Goal: Transaction & Acquisition: Purchase product/service

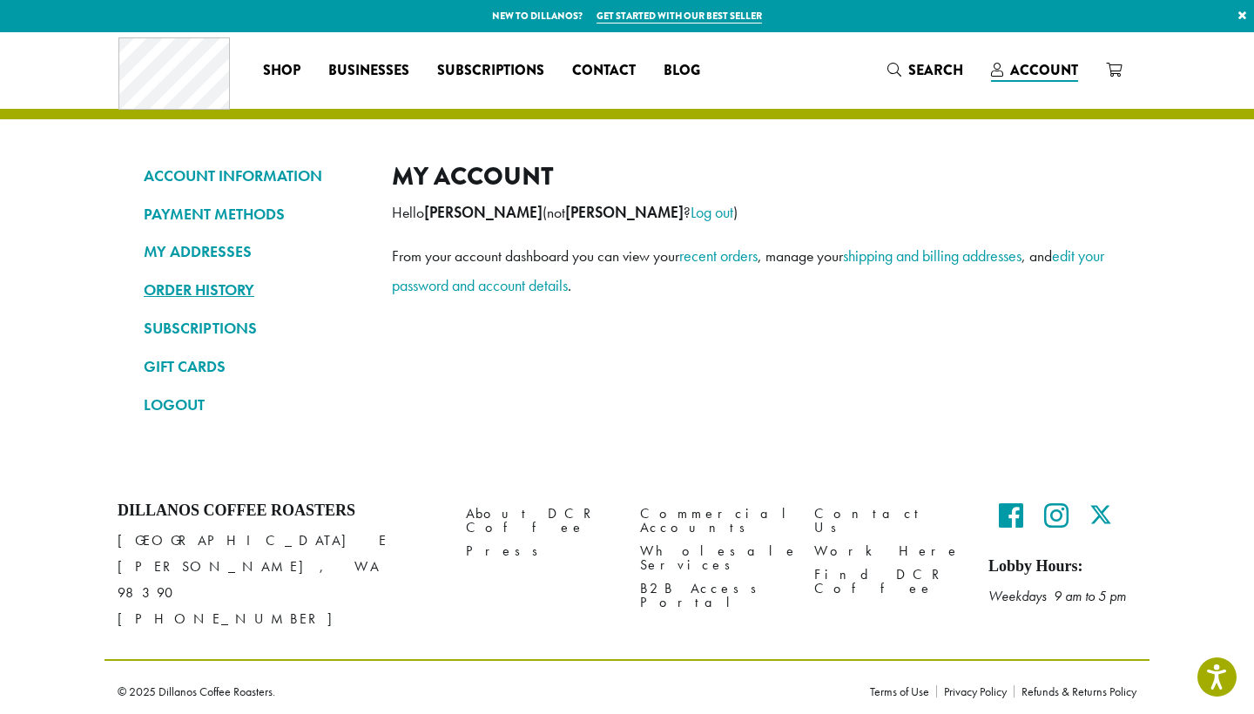
click at [235, 286] on link "ORDER HISTORY" at bounding box center [255, 290] width 222 height 30
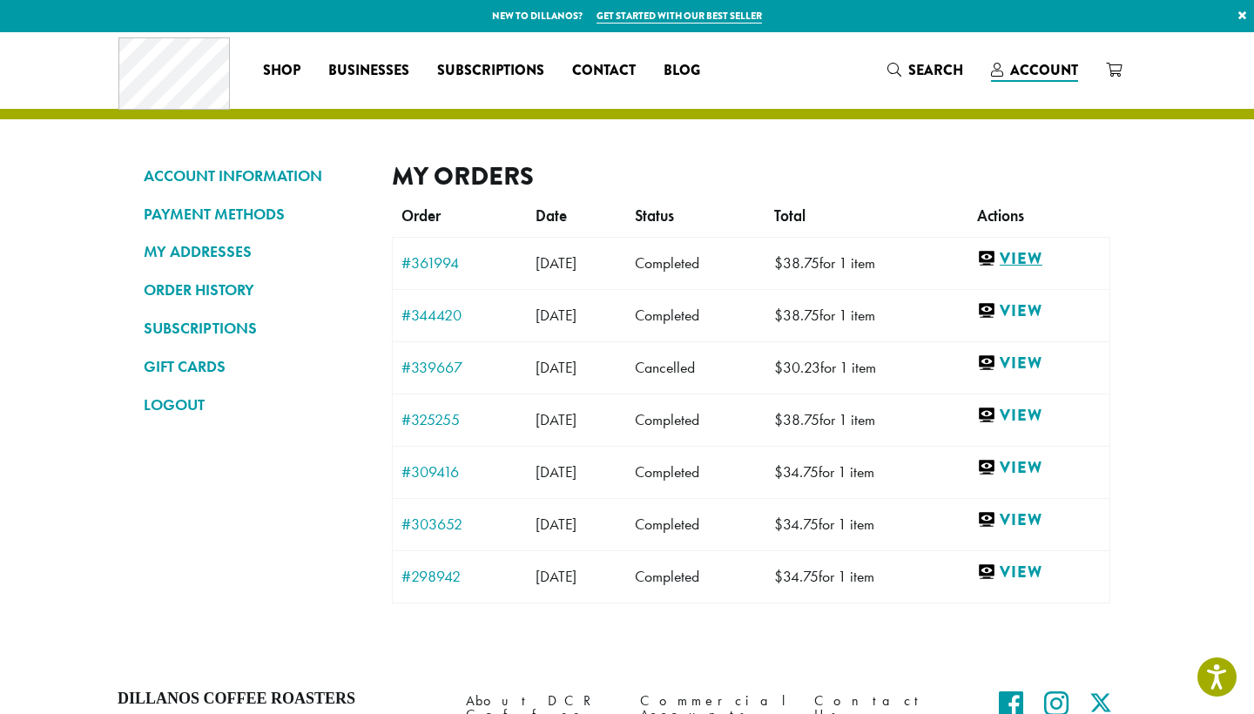
click at [1040, 254] on link "View" at bounding box center [1039, 259] width 124 height 22
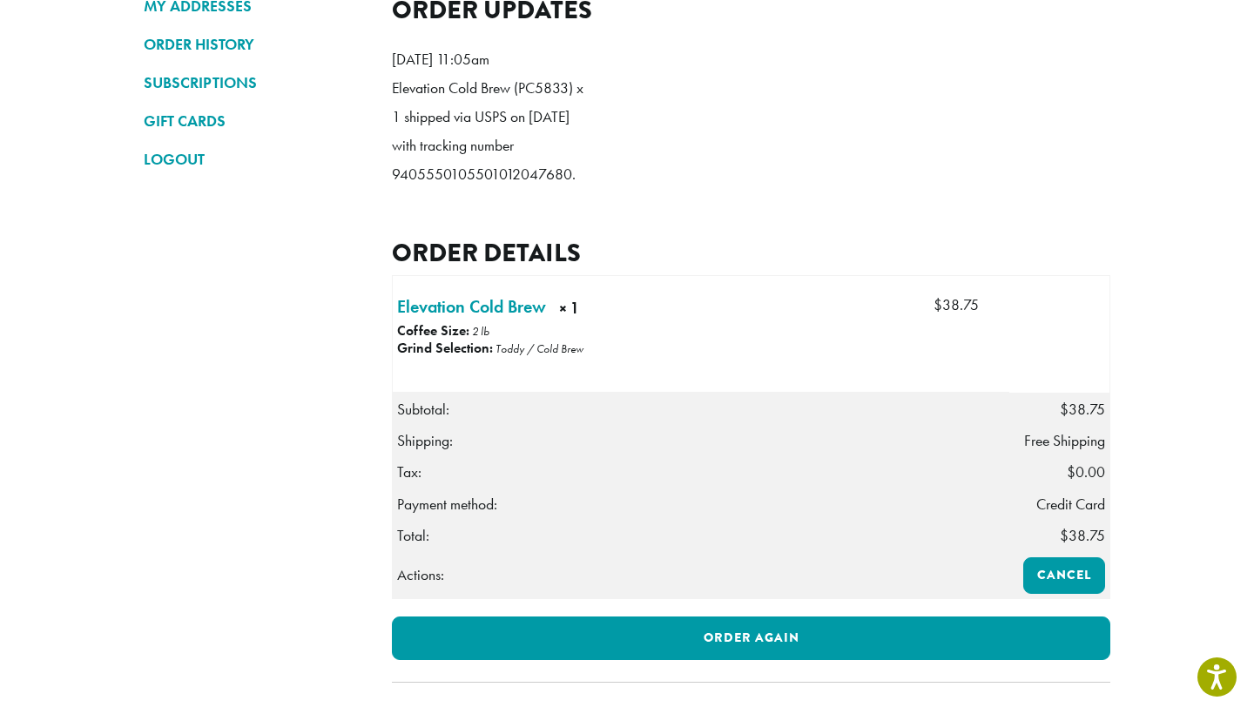
scroll to position [270, 0]
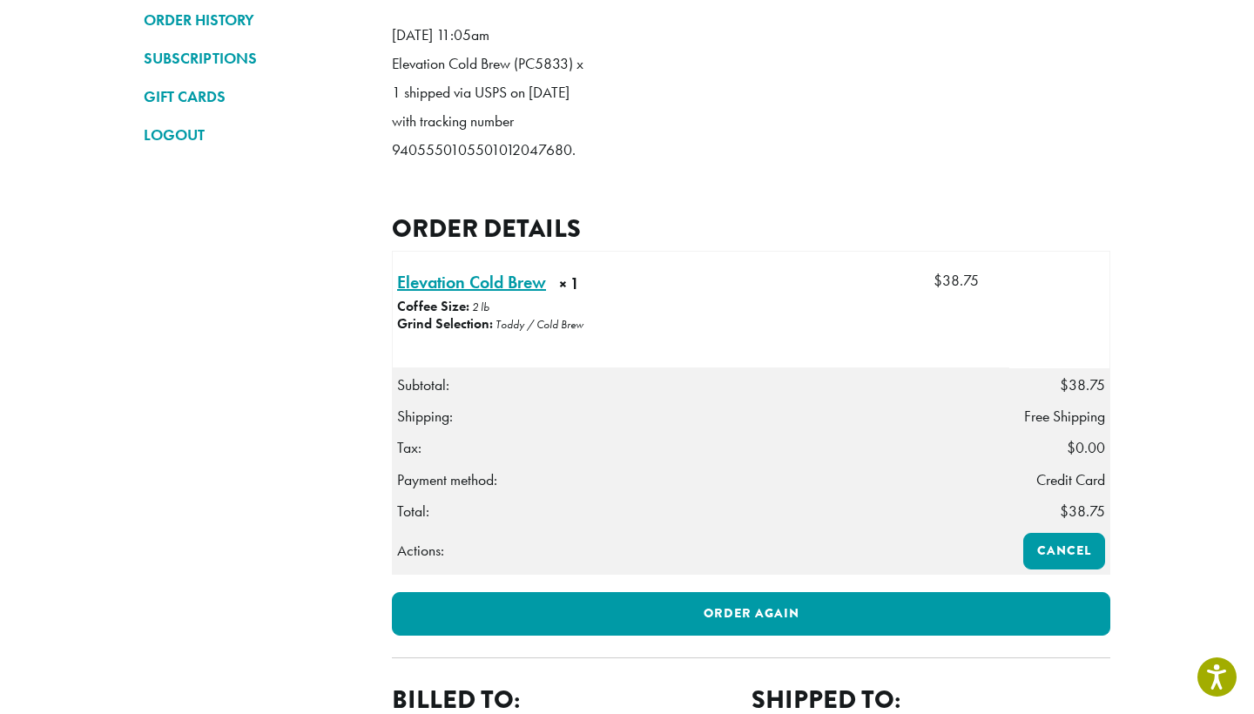
click at [504, 295] on link "Elevation Cold Brew × 1" at bounding box center [471, 282] width 149 height 26
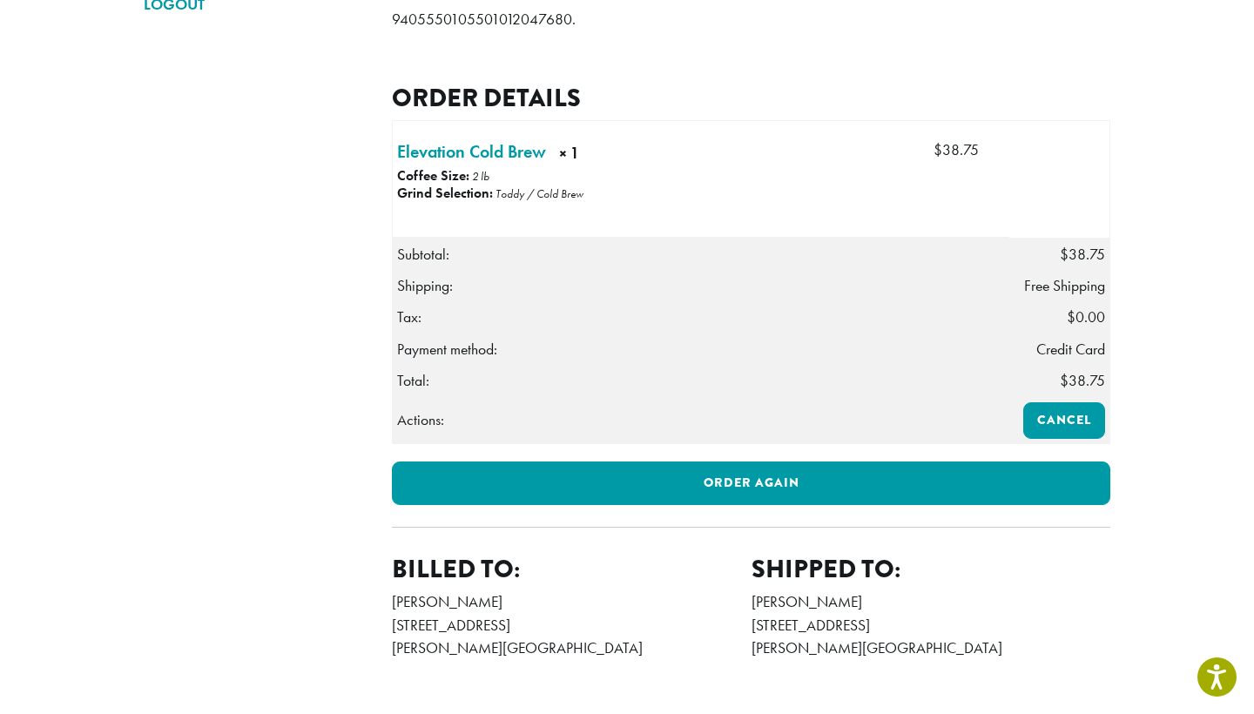
scroll to position [402, 0]
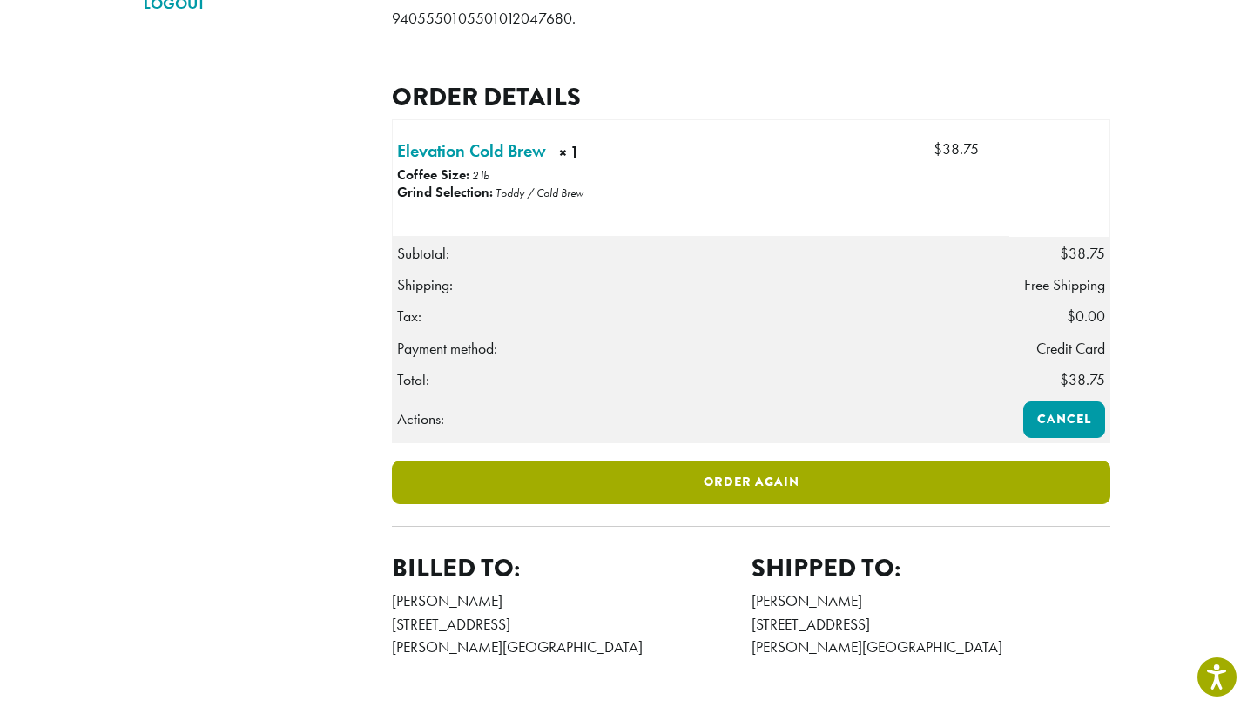
click at [828, 501] on link "Order again" at bounding box center [751, 483] width 719 height 44
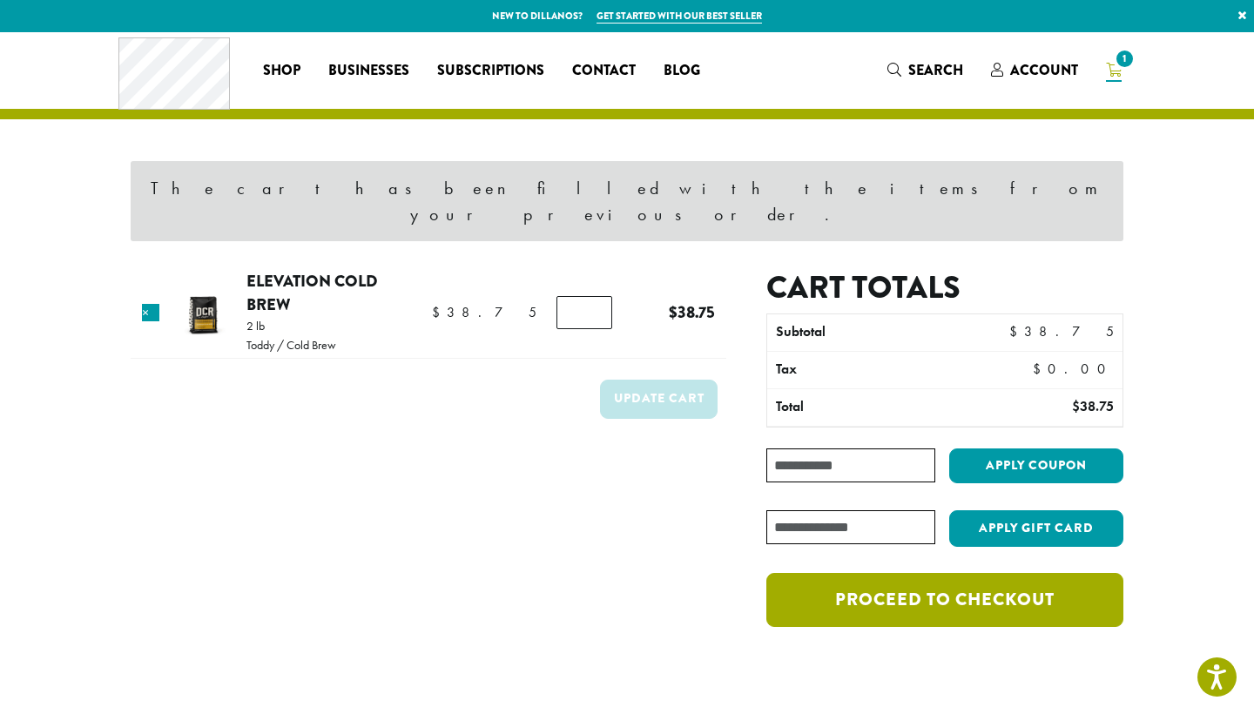
click at [826, 573] on link "Proceed to checkout" at bounding box center [945, 600] width 357 height 54
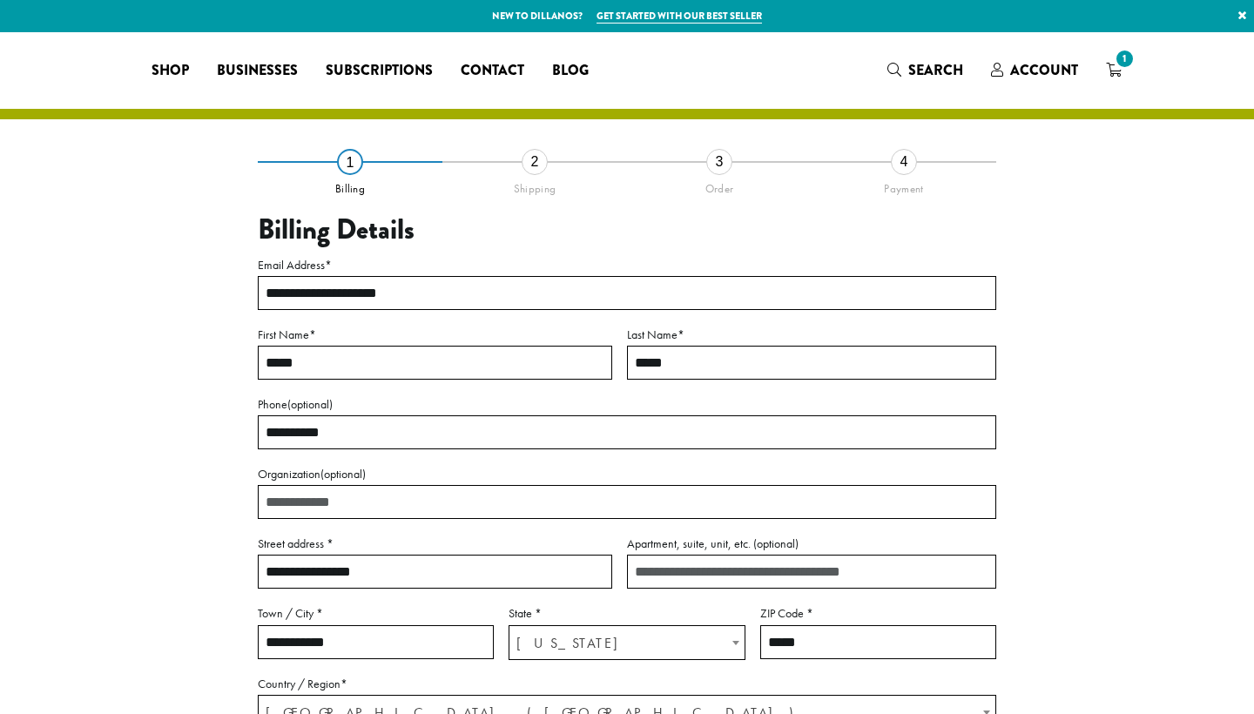
select select "**"
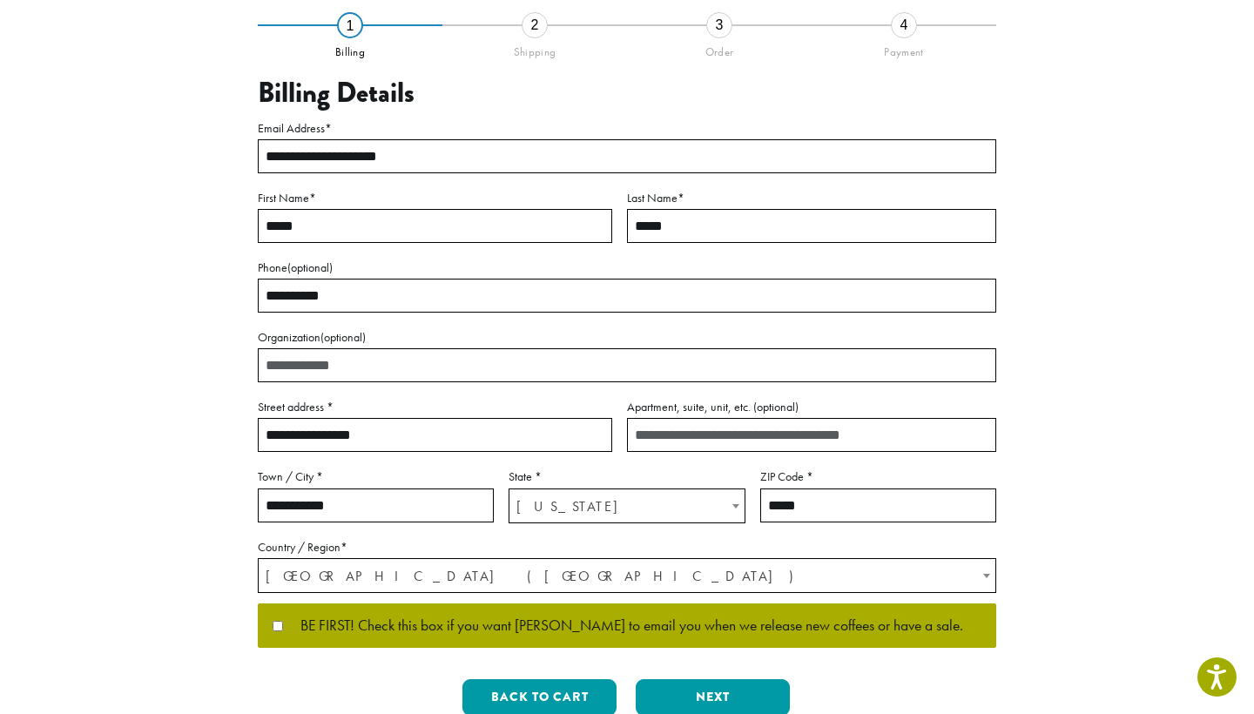
scroll to position [147, 0]
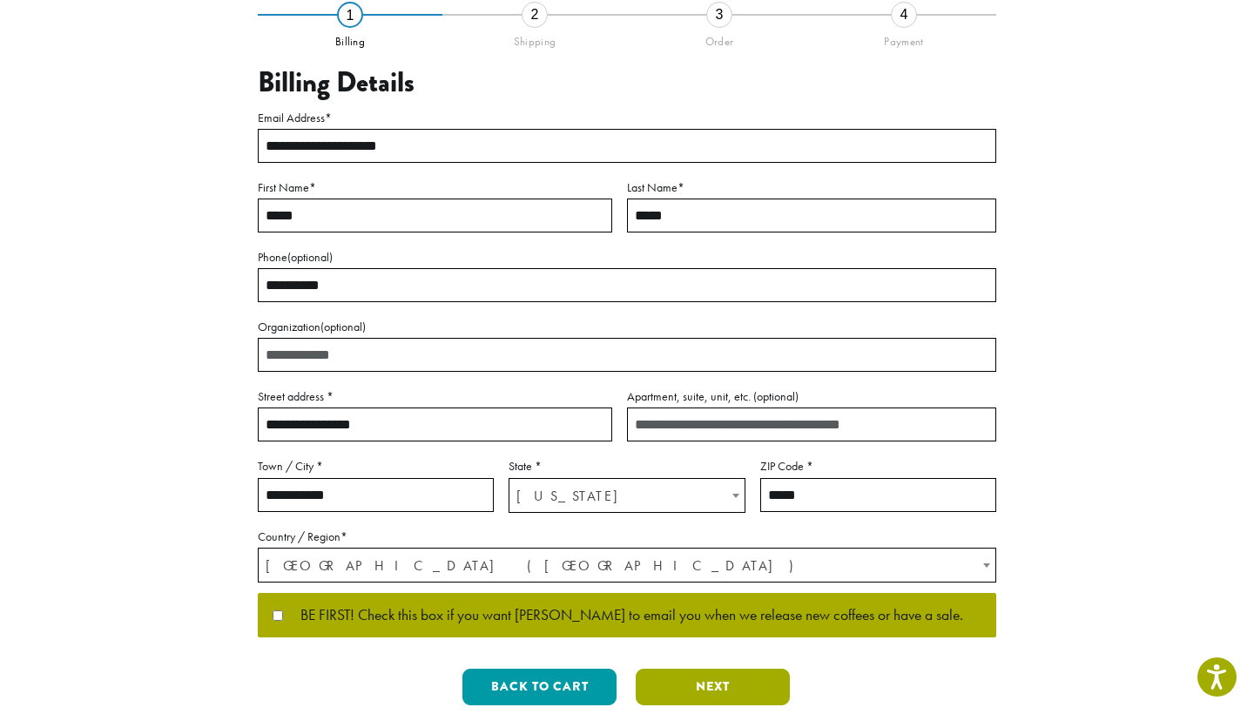
click at [690, 669] on button "Next" at bounding box center [713, 687] width 154 height 37
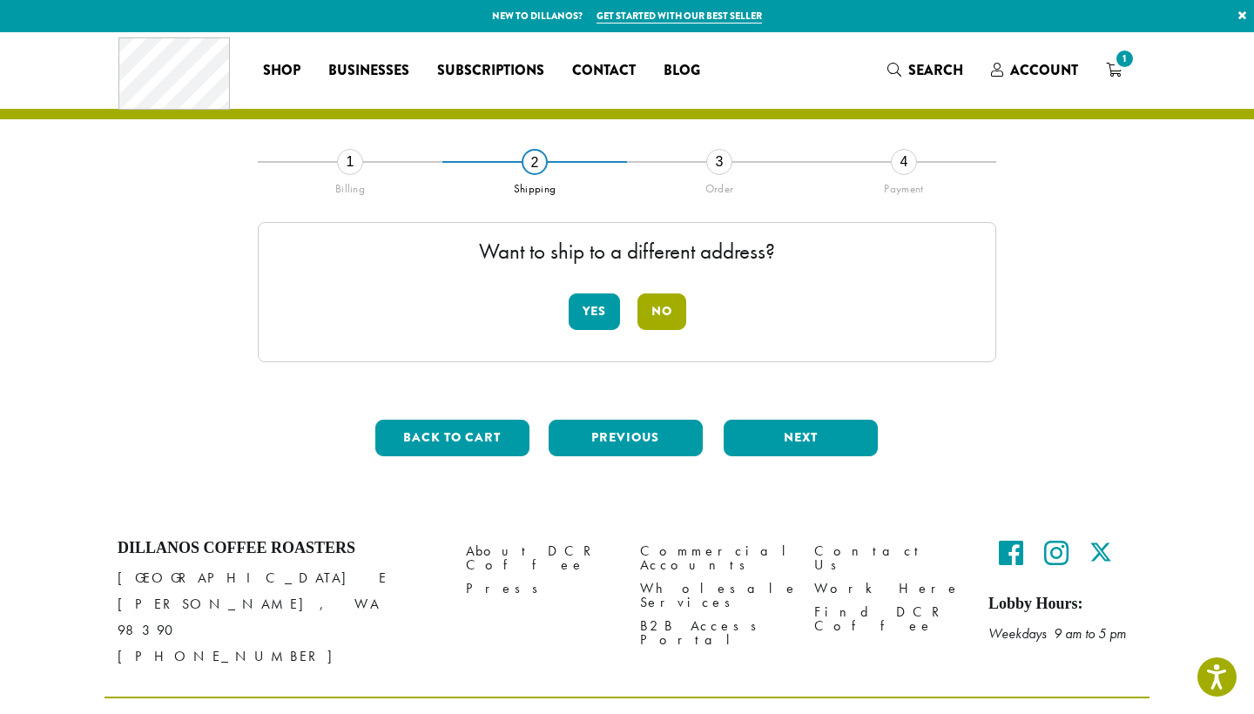
scroll to position [0, 0]
click at [664, 318] on button "No" at bounding box center [662, 312] width 49 height 37
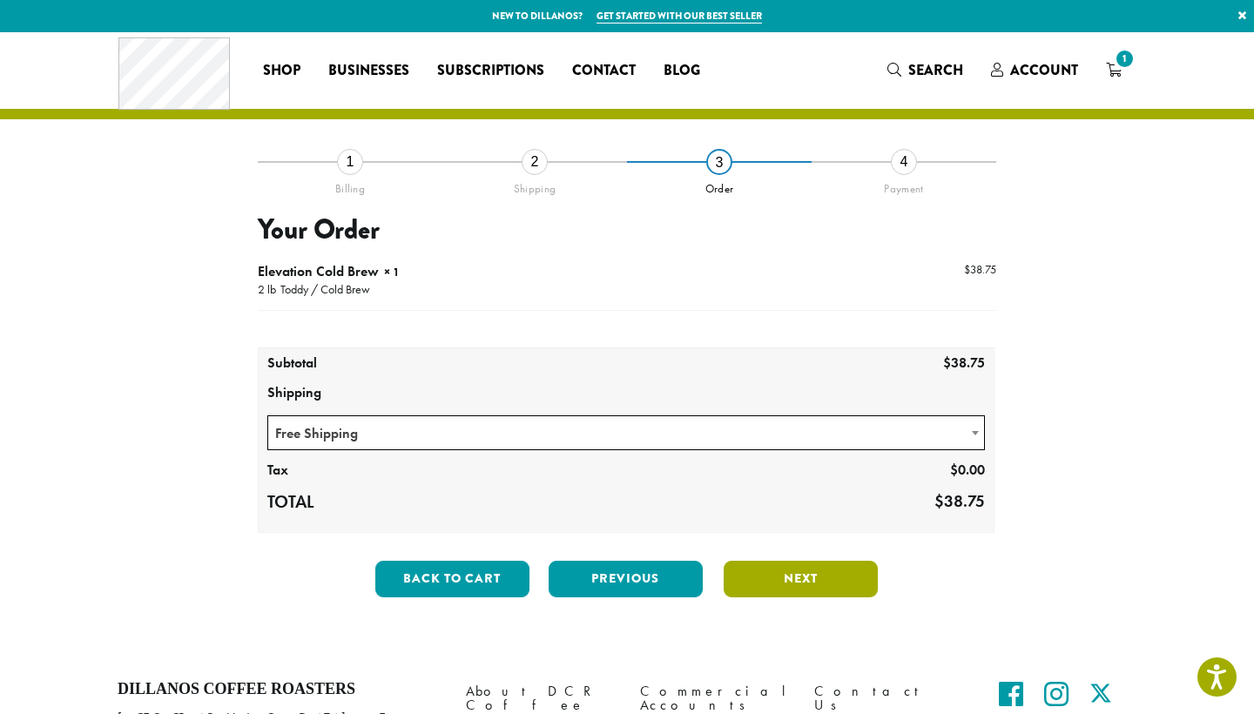
click at [813, 580] on button "Next" at bounding box center [801, 579] width 154 height 37
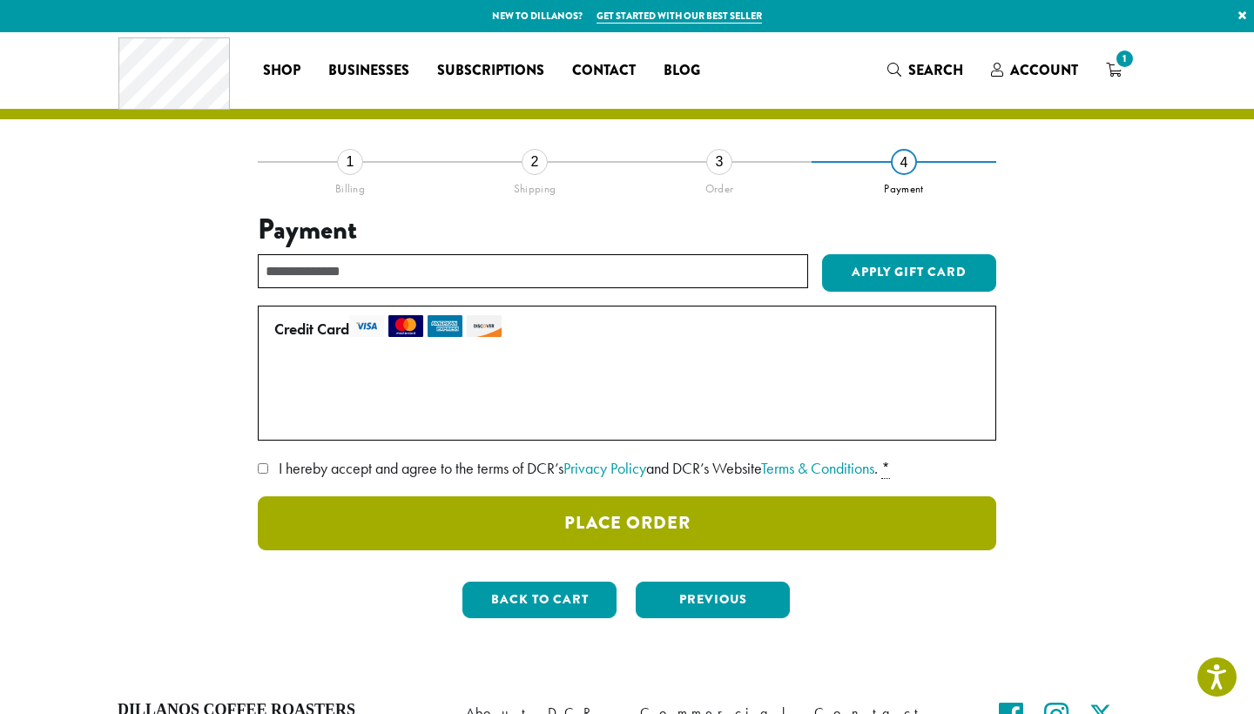
click at [750, 521] on button "Place Order" at bounding box center [627, 524] width 739 height 54
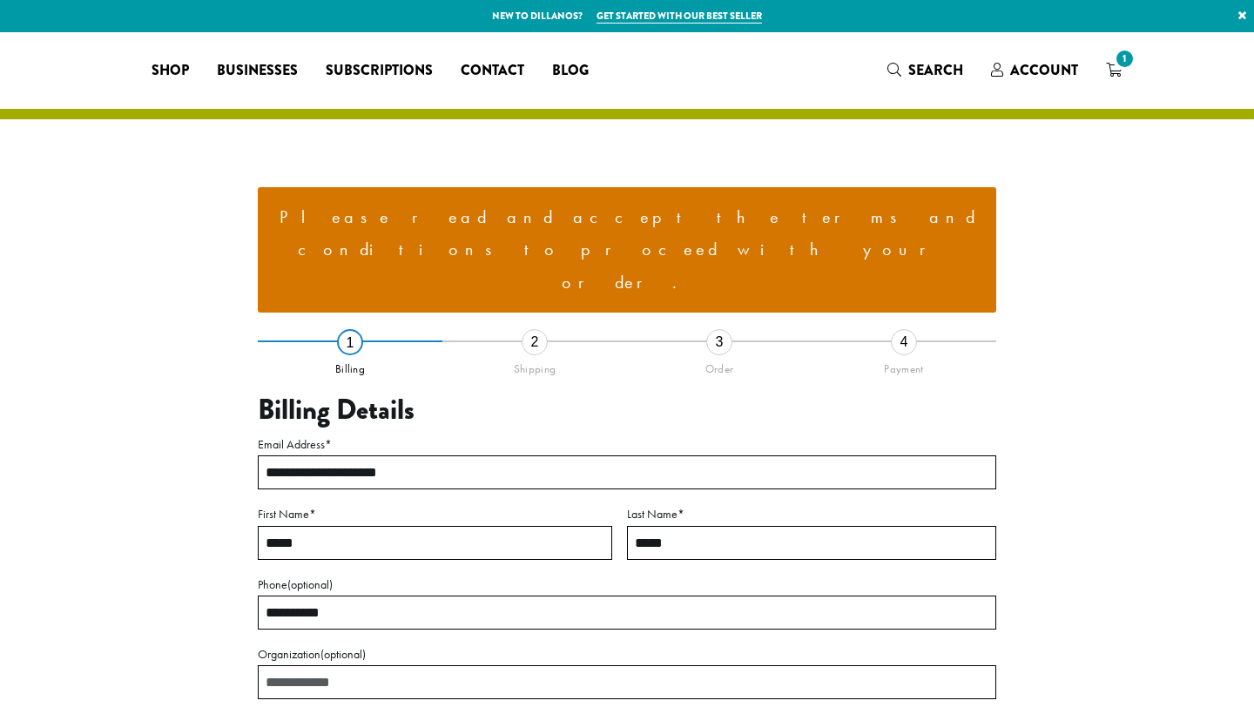
select select "**"
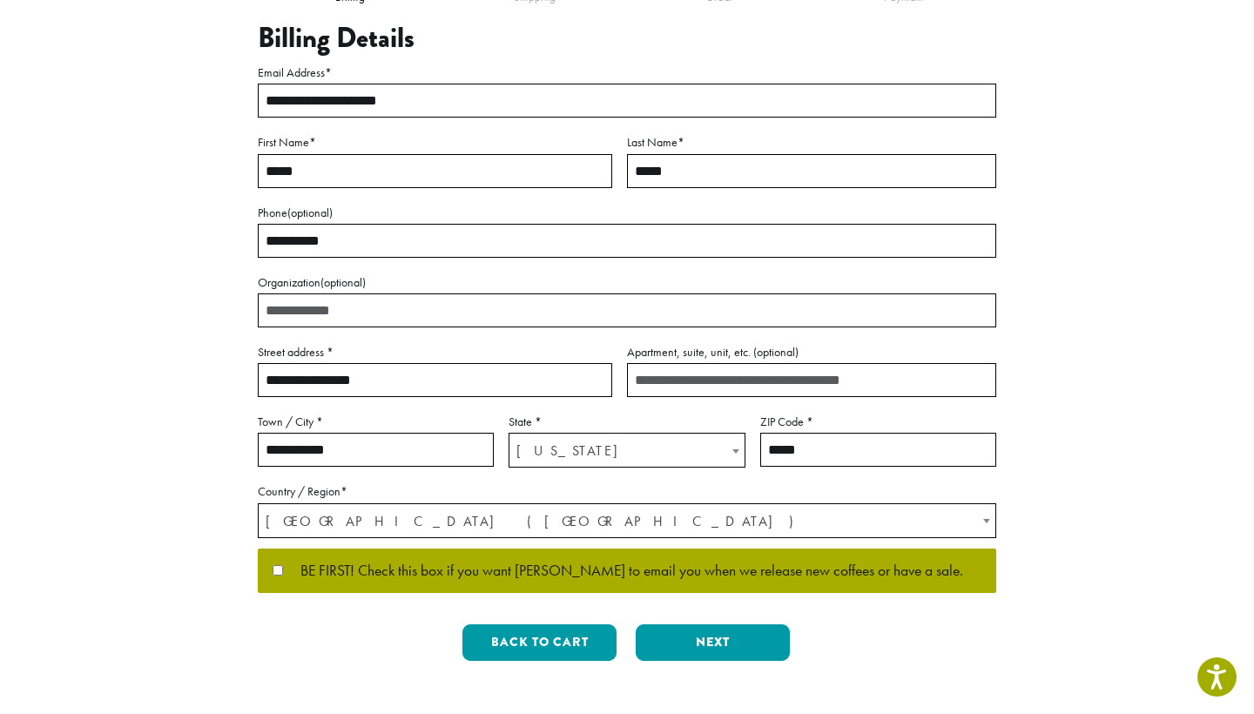
scroll to position [375, 0]
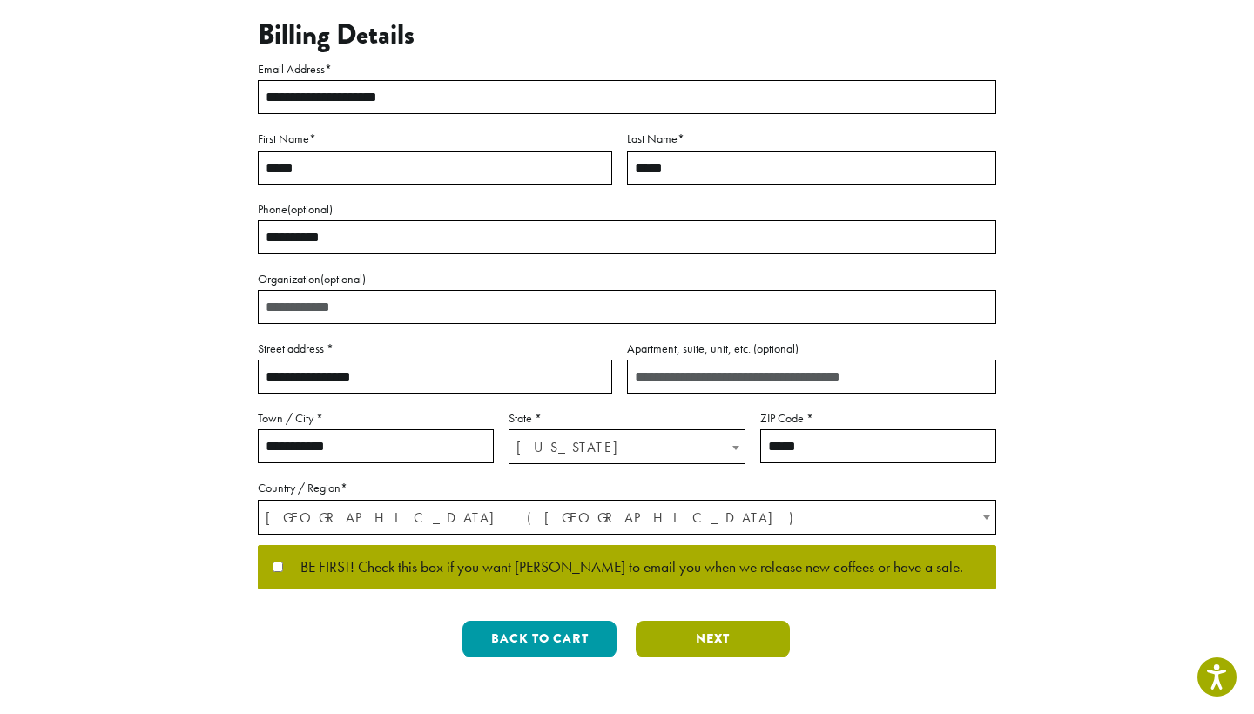
click at [751, 621] on button "Next" at bounding box center [713, 639] width 154 height 37
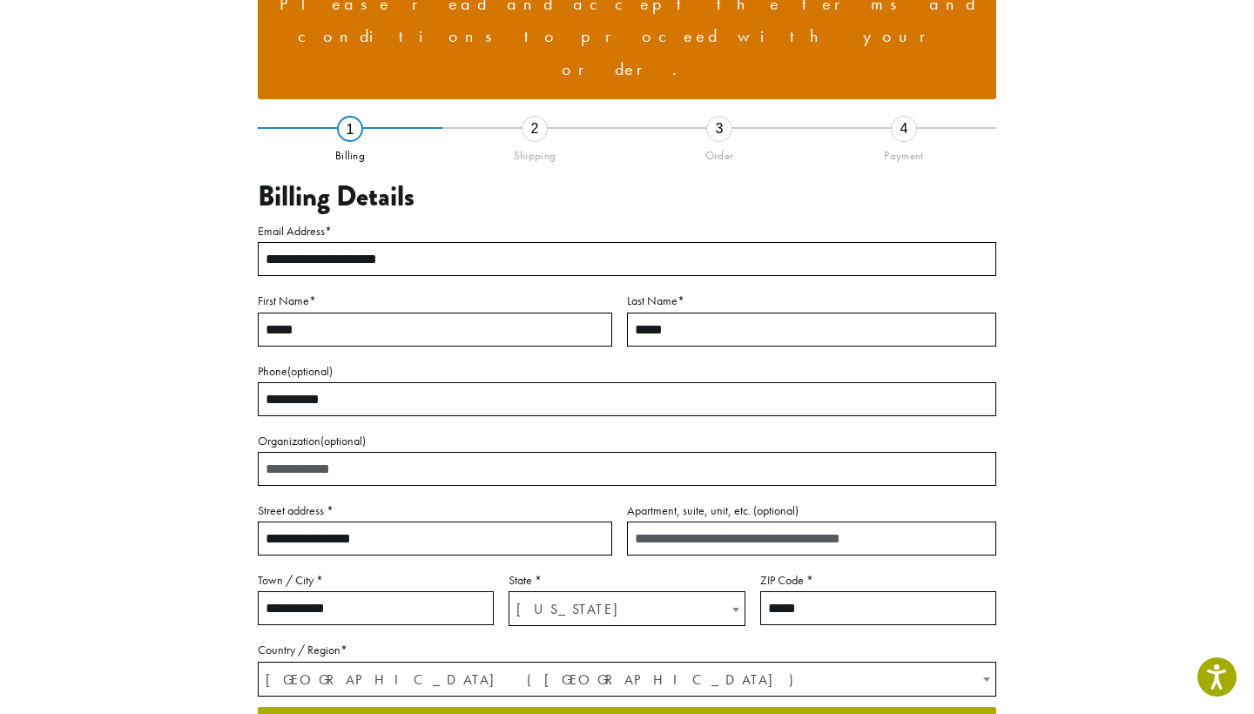
scroll to position [134, 0]
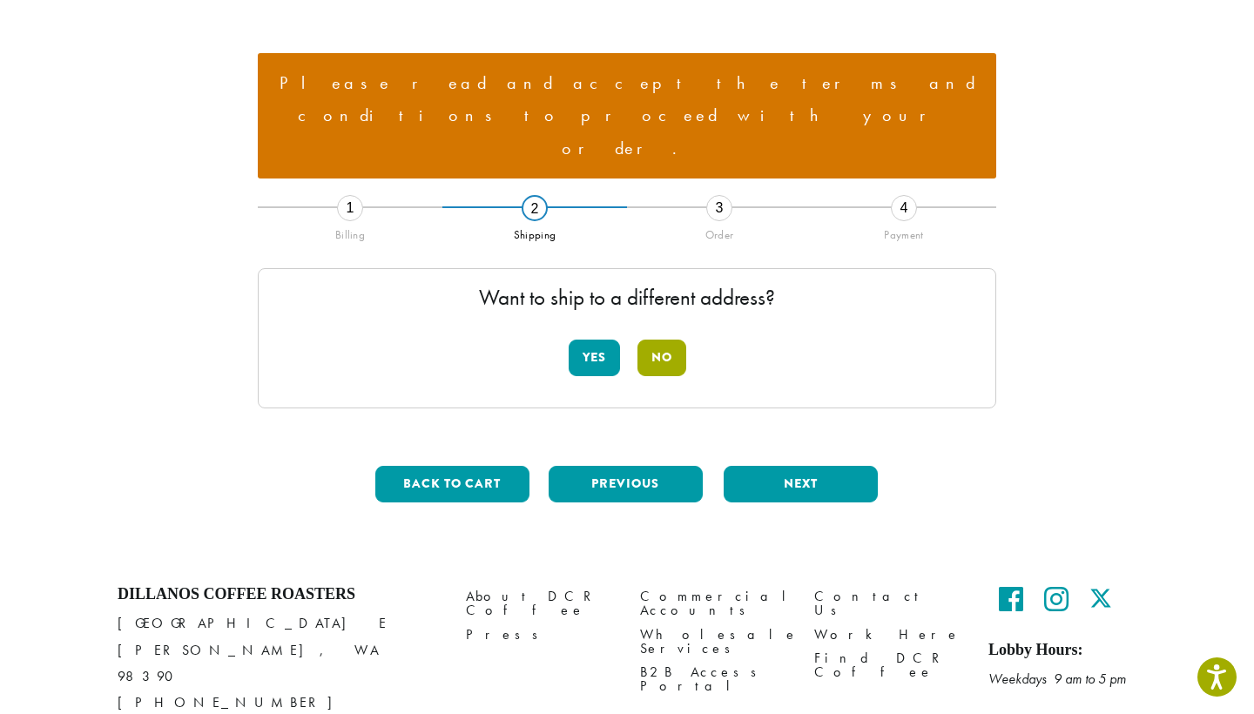
click at [672, 340] on button "No" at bounding box center [662, 358] width 49 height 37
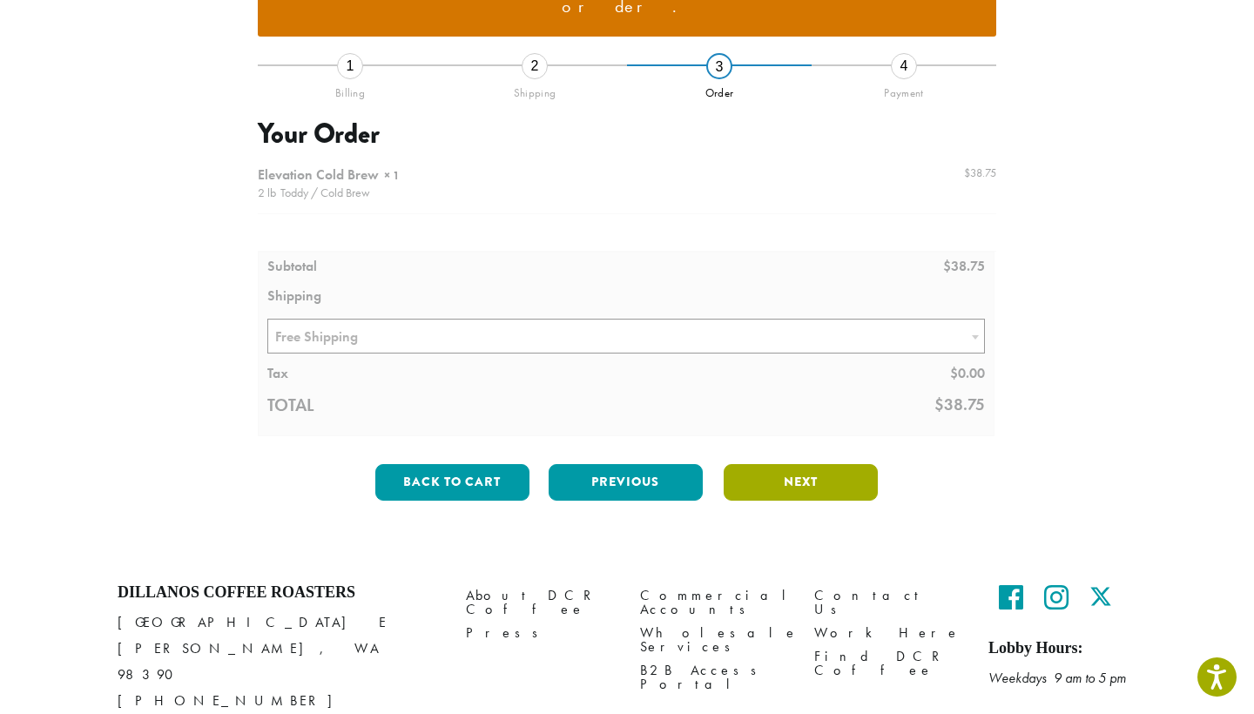
scroll to position [274, 0]
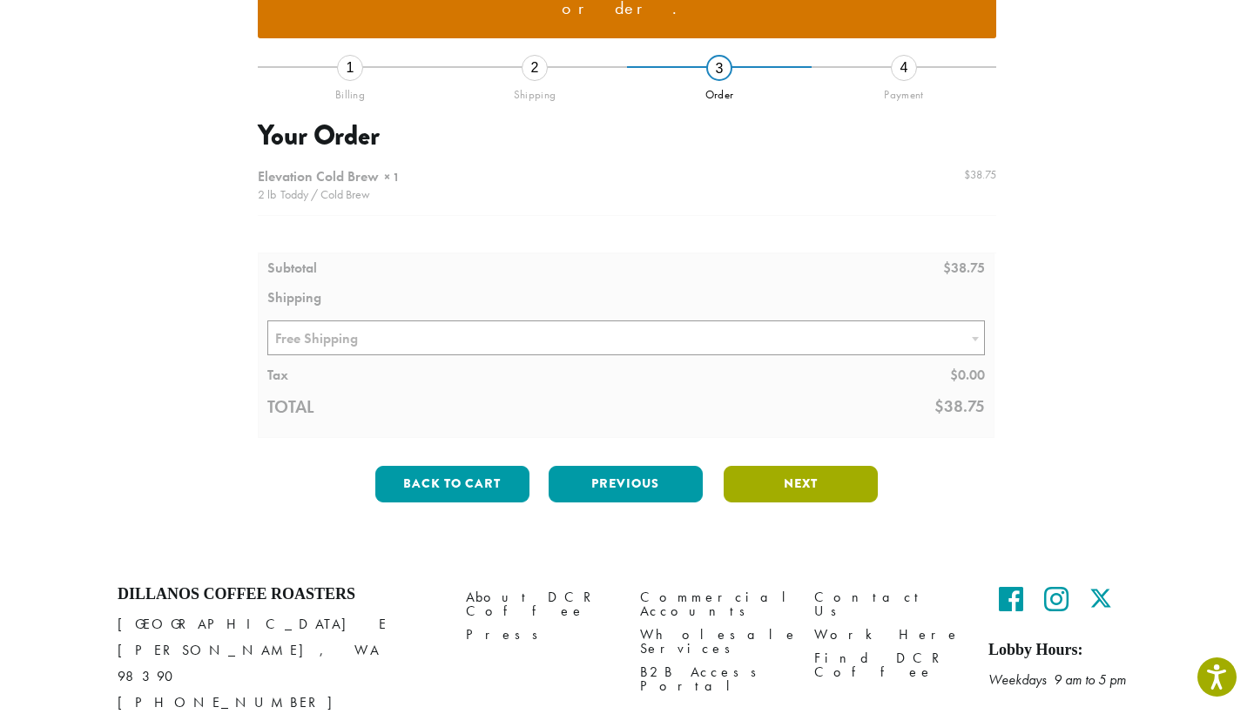
click at [790, 466] on button "Next" at bounding box center [801, 484] width 154 height 37
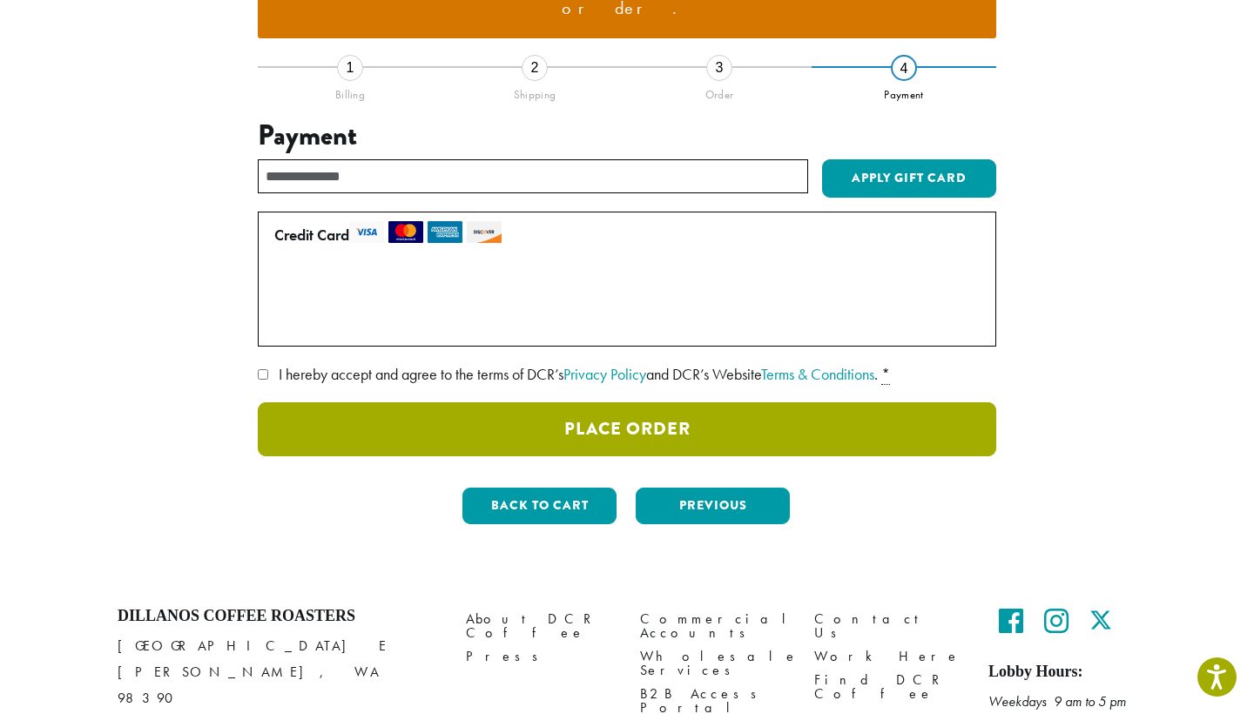
click at [758, 402] on button "Place Order" at bounding box center [627, 429] width 739 height 54
